Goal: Task Accomplishment & Management: Use online tool/utility

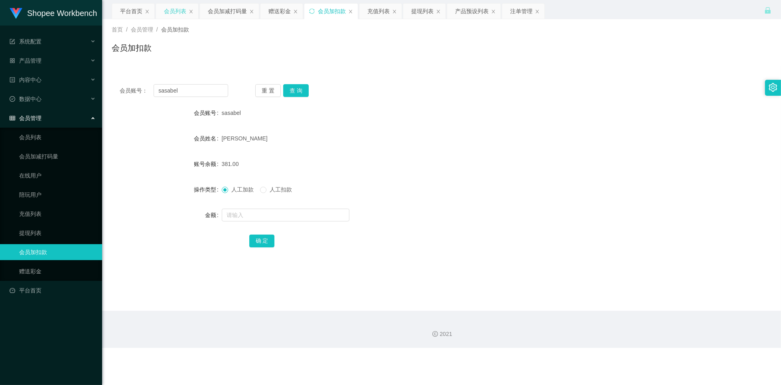
click at [170, 11] on div "会员列表" at bounding box center [175, 11] width 22 height 15
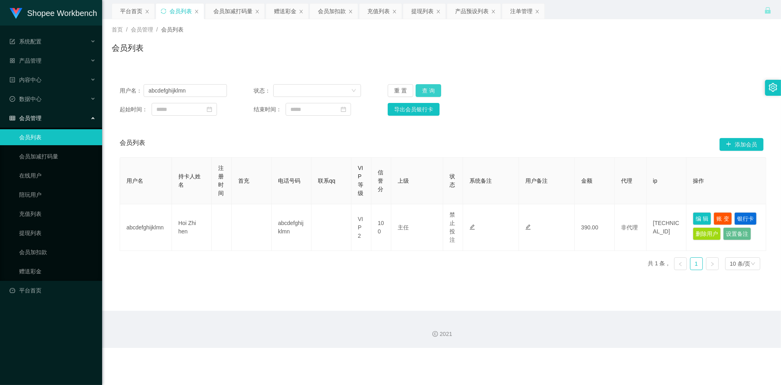
click at [430, 94] on button "查 询" at bounding box center [429, 90] width 26 height 13
click at [431, 91] on button "查 询" at bounding box center [429, 90] width 26 height 13
click at [427, 88] on button "查 询" at bounding box center [429, 90] width 26 height 13
click at [427, 88] on div "重 置 查 询" at bounding box center [441, 90] width 107 height 13
click at [427, 88] on button "查 询" at bounding box center [429, 90] width 26 height 13
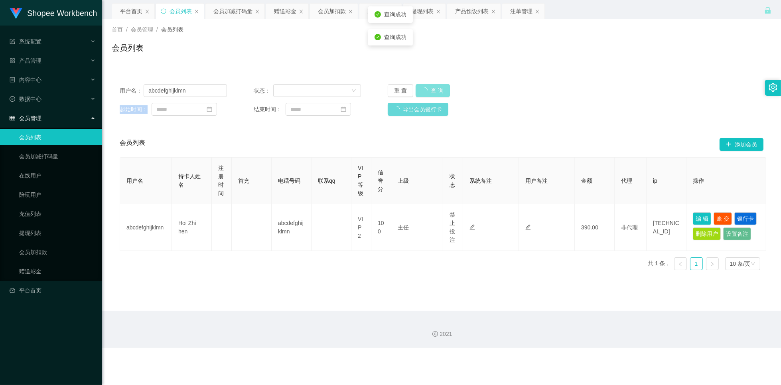
click at [427, 88] on div "重 置 查 询" at bounding box center [441, 90] width 107 height 13
click at [528, 58] on div "会员列表" at bounding box center [442, 51] width 660 height 18
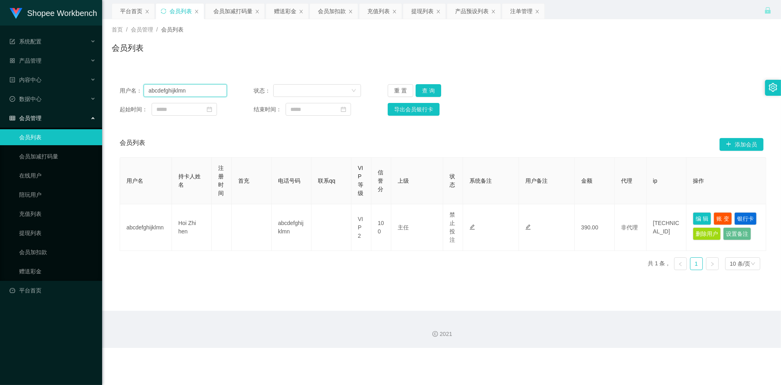
click at [195, 87] on input "abcdefghijklmn" at bounding box center [185, 90] width 83 height 13
paste input "icema"
type input "iceman"
click at [431, 87] on button "查 询" at bounding box center [429, 90] width 26 height 13
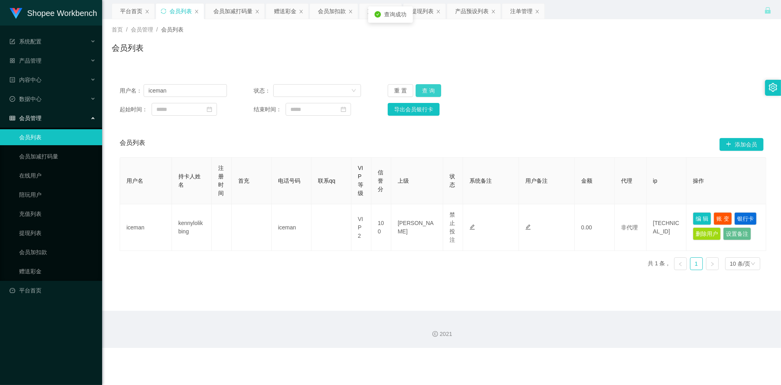
click at [430, 89] on button "查 询" at bounding box center [429, 90] width 26 height 13
click at [430, 90] on button "查 询" at bounding box center [429, 90] width 26 height 13
click at [468, 42] on div "会员列表" at bounding box center [442, 51] width 660 height 18
click at [428, 14] on div "提现列表" at bounding box center [422, 11] width 22 height 15
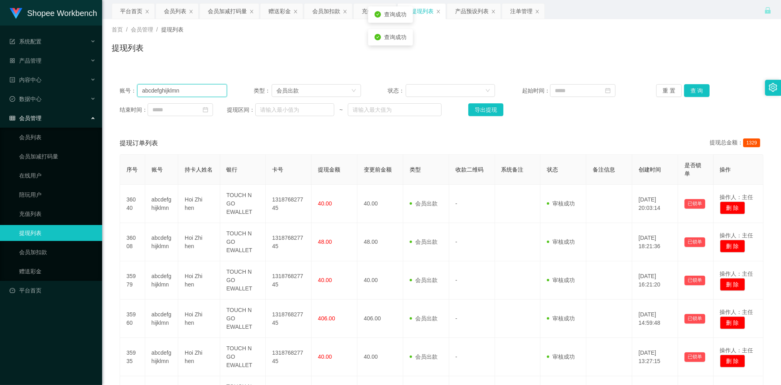
click at [203, 88] on input "abcdefghijklmn" at bounding box center [182, 90] width 90 height 13
paste input "icema"
type input "iceman"
click at [689, 90] on button "查 询" at bounding box center [697, 90] width 26 height 13
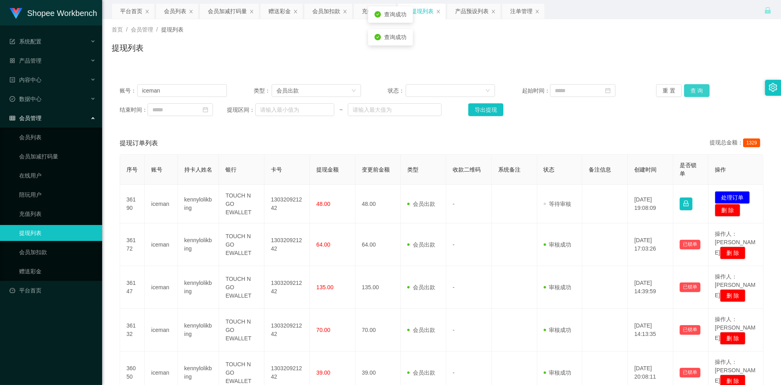
click at [691, 91] on button "查 询" at bounding box center [697, 90] width 26 height 13
click at [172, 8] on div "会员列表" at bounding box center [175, 11] width 22 height 15
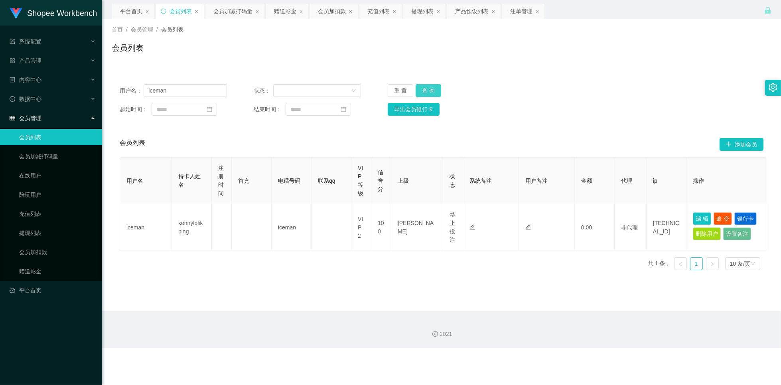
click at [428, 90] on button "查 询" at bounding box center [429, 90] width 26 height 13
click at [514, 45] on div "会员列表" at bounding box center [442, 51] width 660 height 18
click at [575, 77] on div "用户名： iceman 状态： 重 置 查 询 起始时间： 结束时间： 导出会员银行卡" at bounding box center [442, 99] width 660 height 47
click at [425, 12] on div "提现列表" at bounding box center [422, 11] width 22 height 15
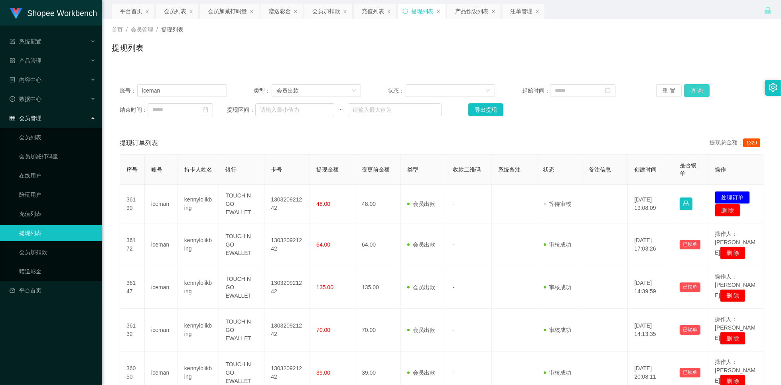
click at [693, 88] on button "查 询" at bounding box center [697, 90] width 26 height 13
click at [696, 89] on button "查 询" at bounding box center [697, 90] width 26 height 13
click at [696, 91] on button "查 询" at bounding box center [697, 90] width 26 height 13
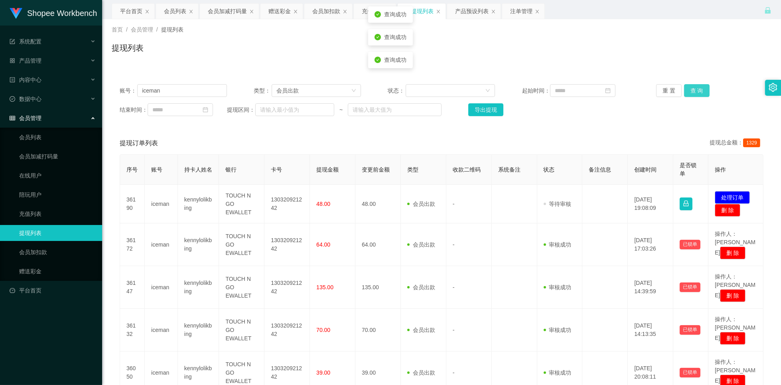
click at [697, 91] on button "查 询" at bounding box center [697, 90] width 26 height 13
click at [693, 92] on button "查 询" at bounding box center [697, 90] width 26 height 13
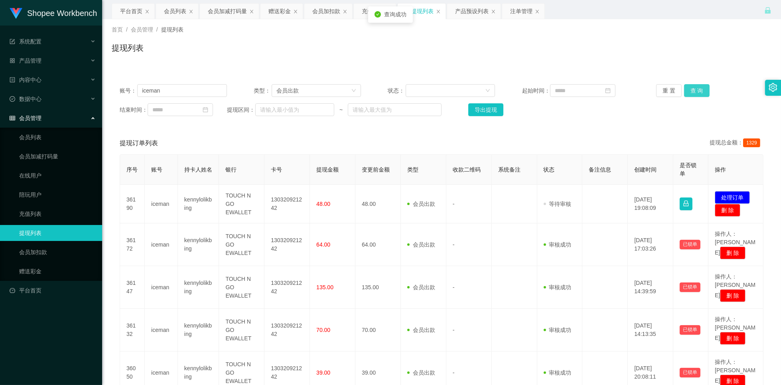
click at [695, 92] on button "查 询" at bounding box center [697, 90] width 26 height 13
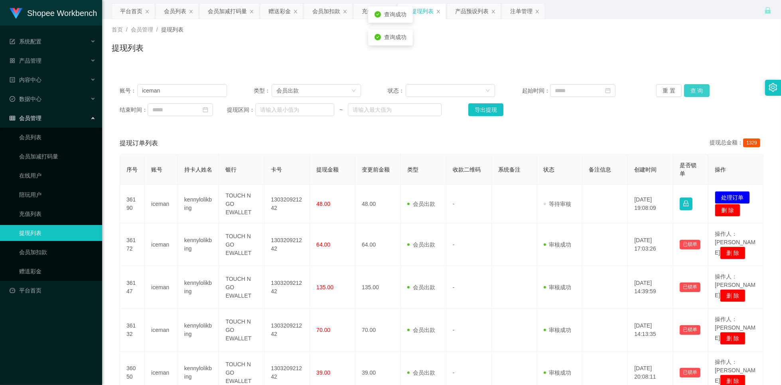
click at [695, 92] on button "查 询" at bounding box center [697, 90] width 26 height 13
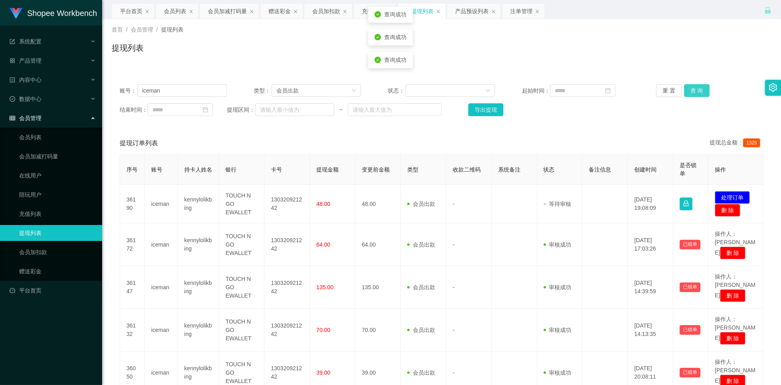
click at [695, 92] on button "查 询" at bounding box center [697, 90] width 26 height 13
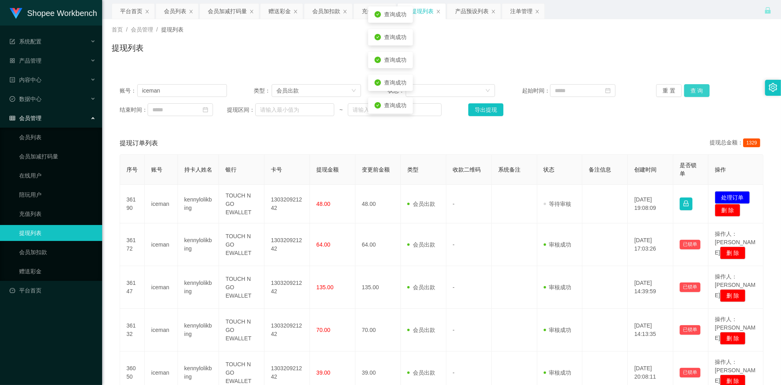
click at [693, 92] on button "查 询" at bounding box center [697, 90] width 26 height 13
click at [695, 92] on button "查 询" at bounding box center [697, 90] width 26 height 13
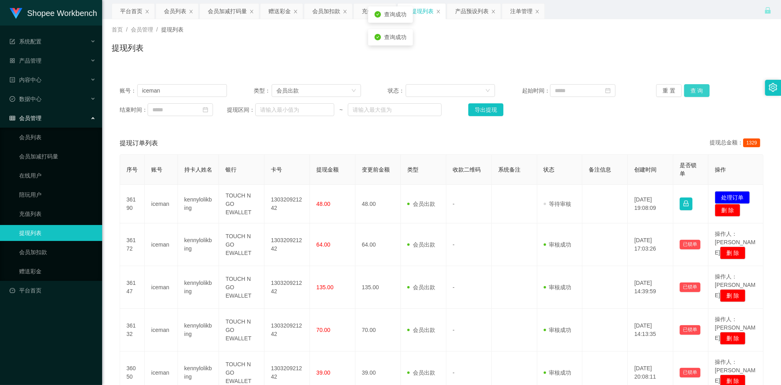
click at [695, 92] on button "查 询" at bounding box center [697, 90] width 26 height 13
click at [695, 93] on button "查 询" at bounding box center [697, 90] width 26 height 13
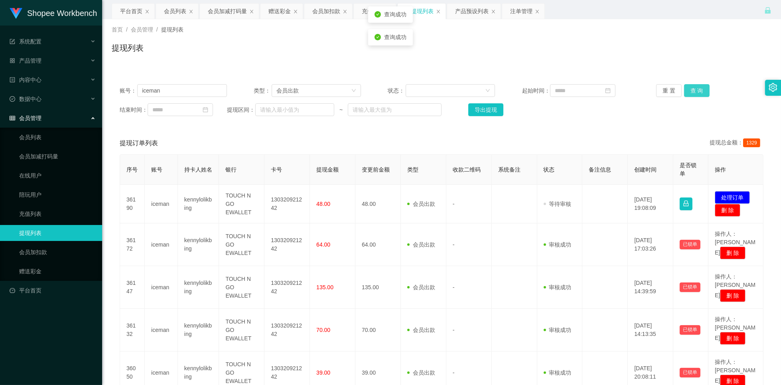
click at [691, 93] on button "查 询" at bounding box center [697, 90] width 26 height 13
click at [650, 114] on div "结束时间： 提现区间： ~ 导出提现" at bounding box center [442, 109] width 644 height 13
click at [690, 92] on button "查 询" at bounding box center [697, 90] width 26 height 13
click at [696, 91] on button "查 询" at bounding box center [697, 90] width 26 height 13
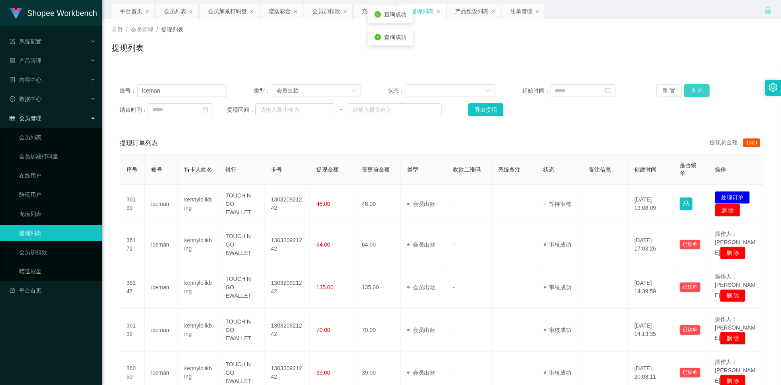
click at [693, 92] on button "查 询" at bounding box center [697, 90] width 26 height 13
click at [692, 93] on button "查 询" at bounding box center [697, 90] width 26 height 13
